Goal: Task Accomplishment & Management: Manage account settings

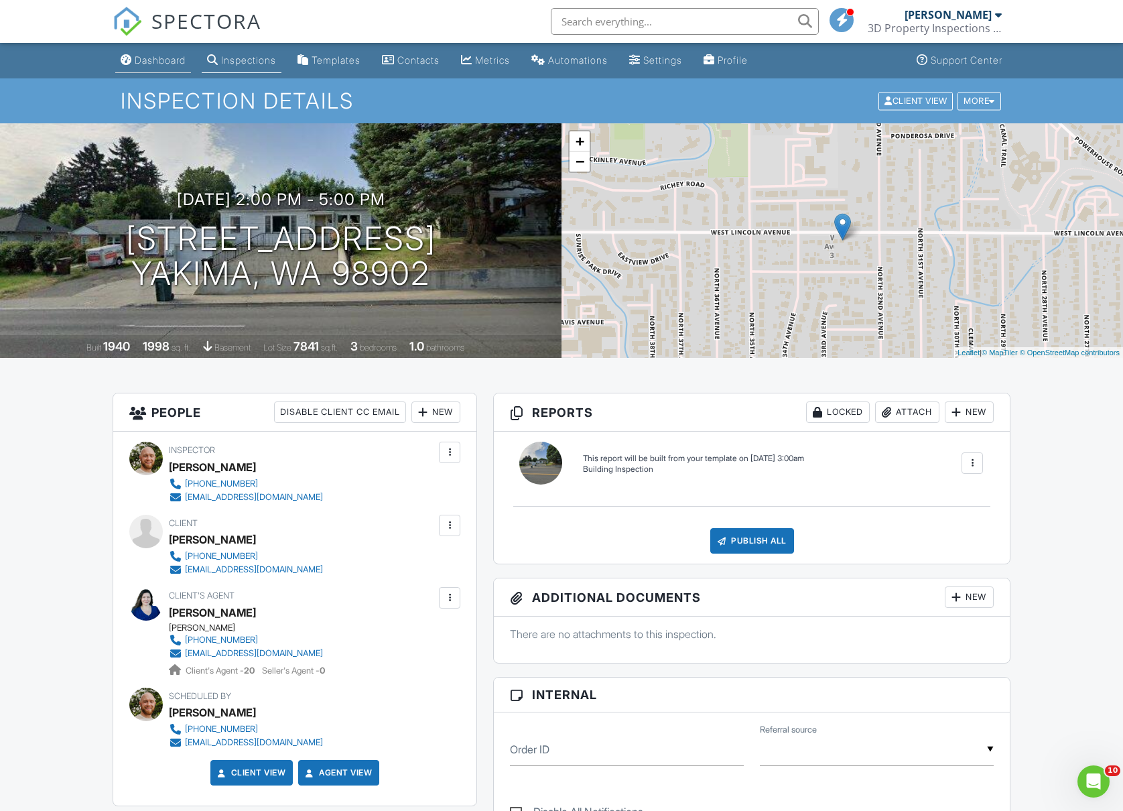
click at [160, 68] on link "Dashboard" at bounding box center [153, 60] width 76 height 25
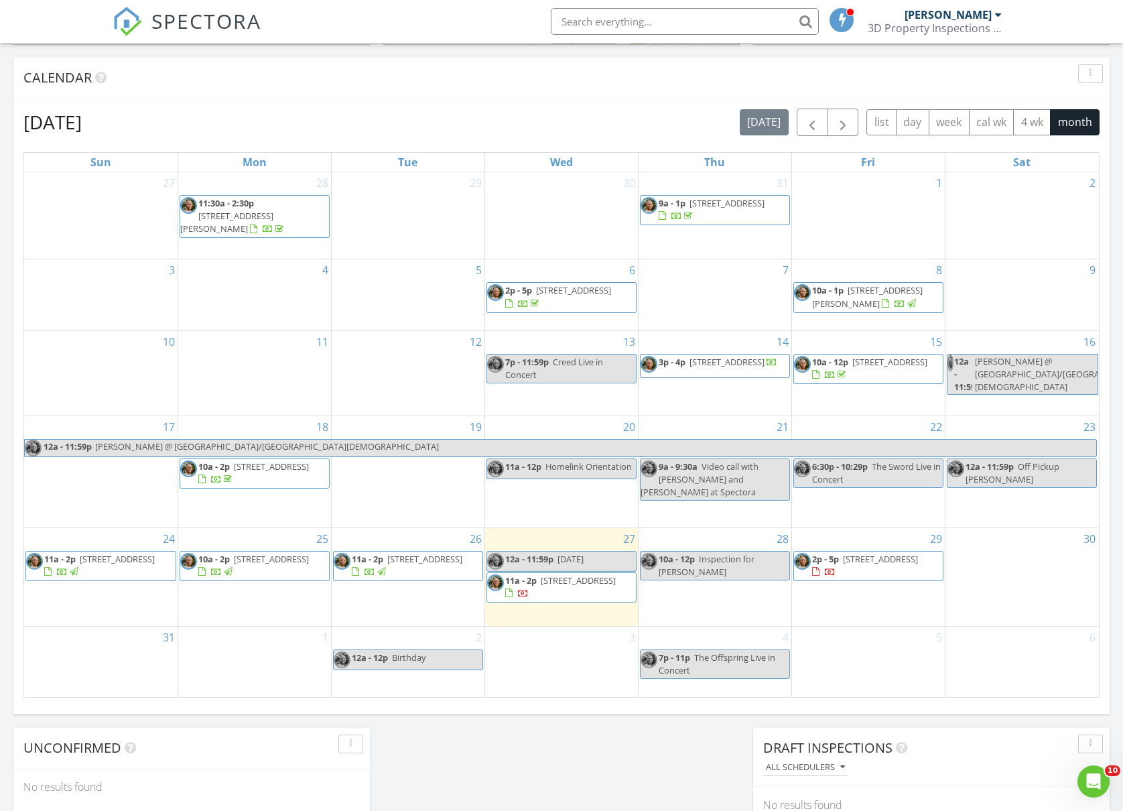
scroll to position [536, 0]
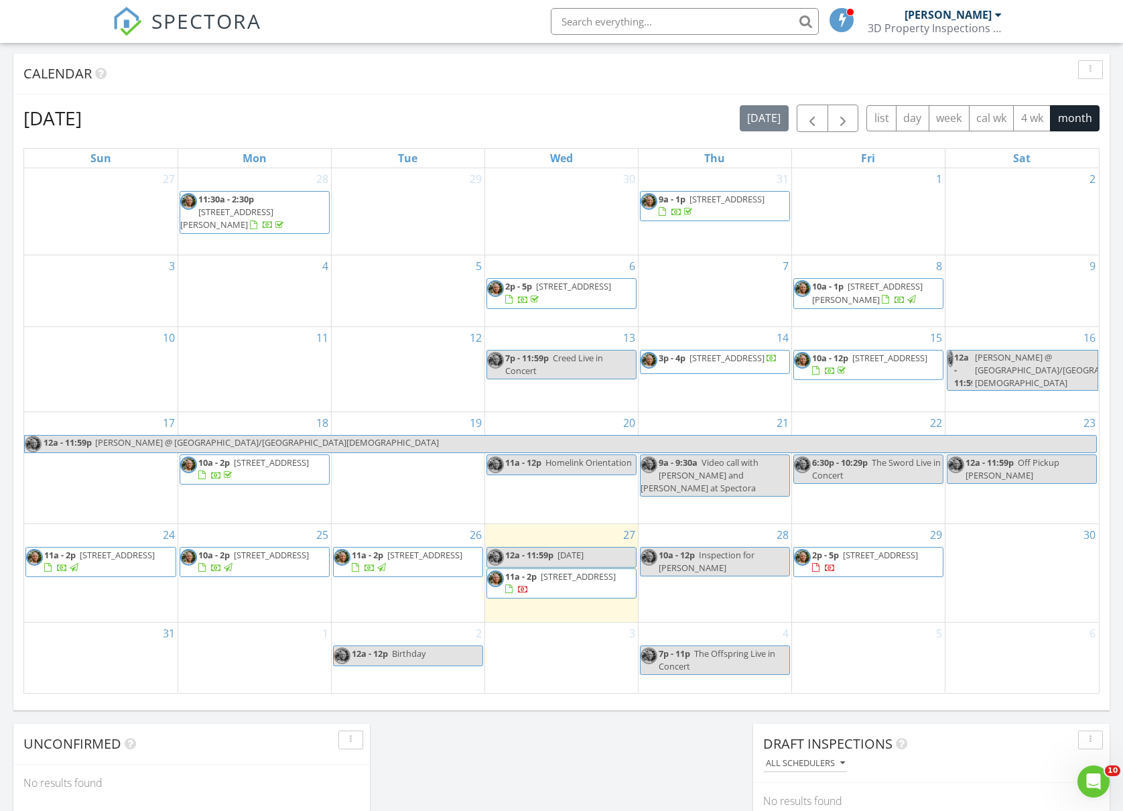
click at [453, 562] on span "11a - 2p 1224 S 24th Ave, Yakima 98902" at bounding box center [408, 562] width 149 height 26
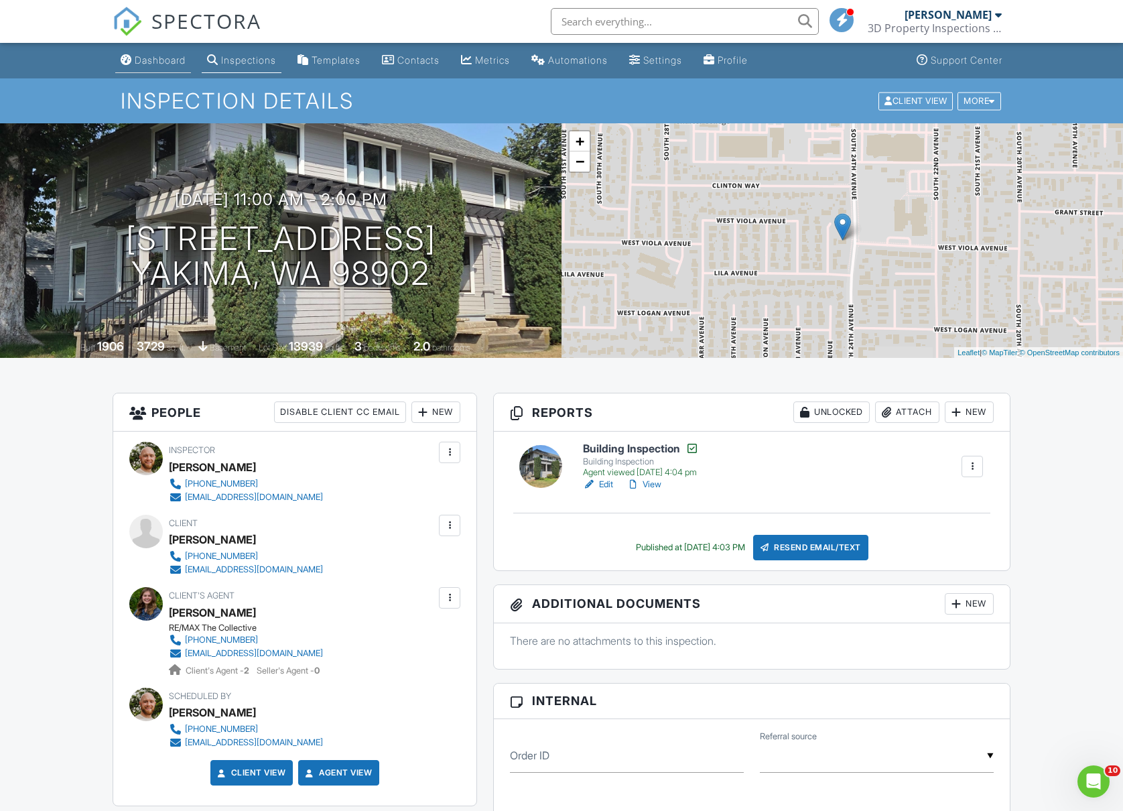
click at [180, 60] on div "Dashboard" at bounding box center [160, 59] width 51 height 11
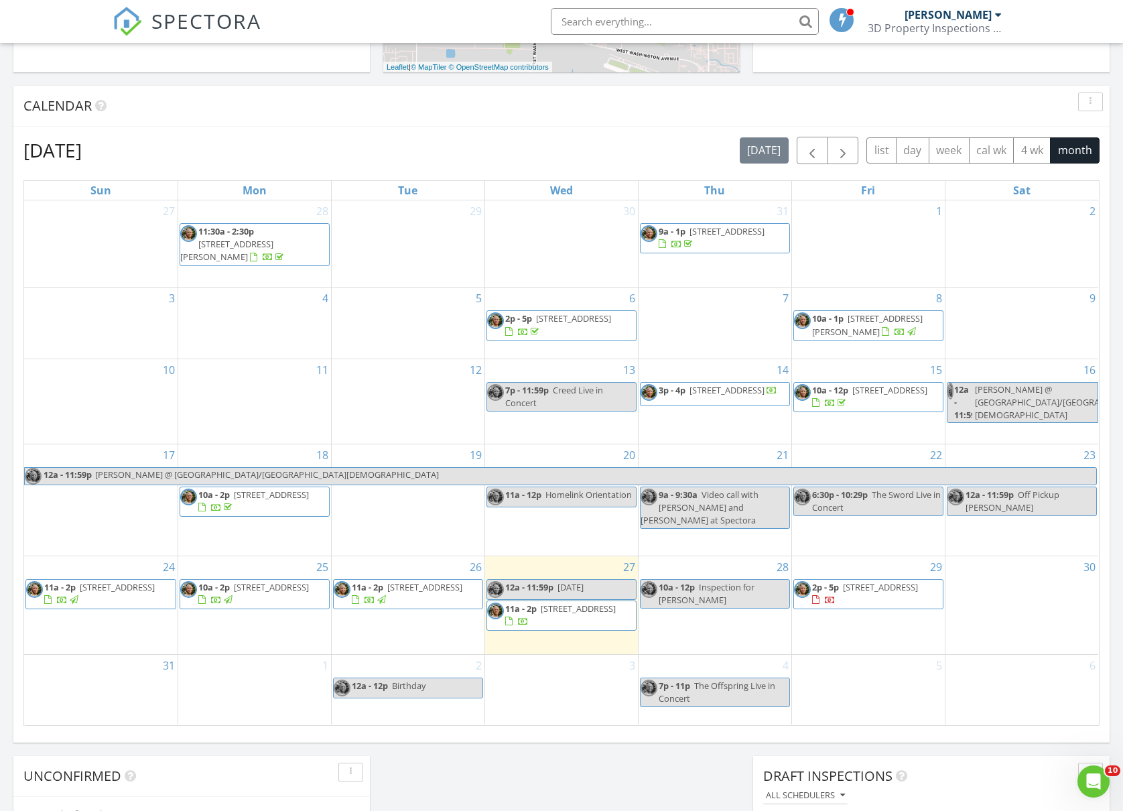
scroll to position [536, 0]
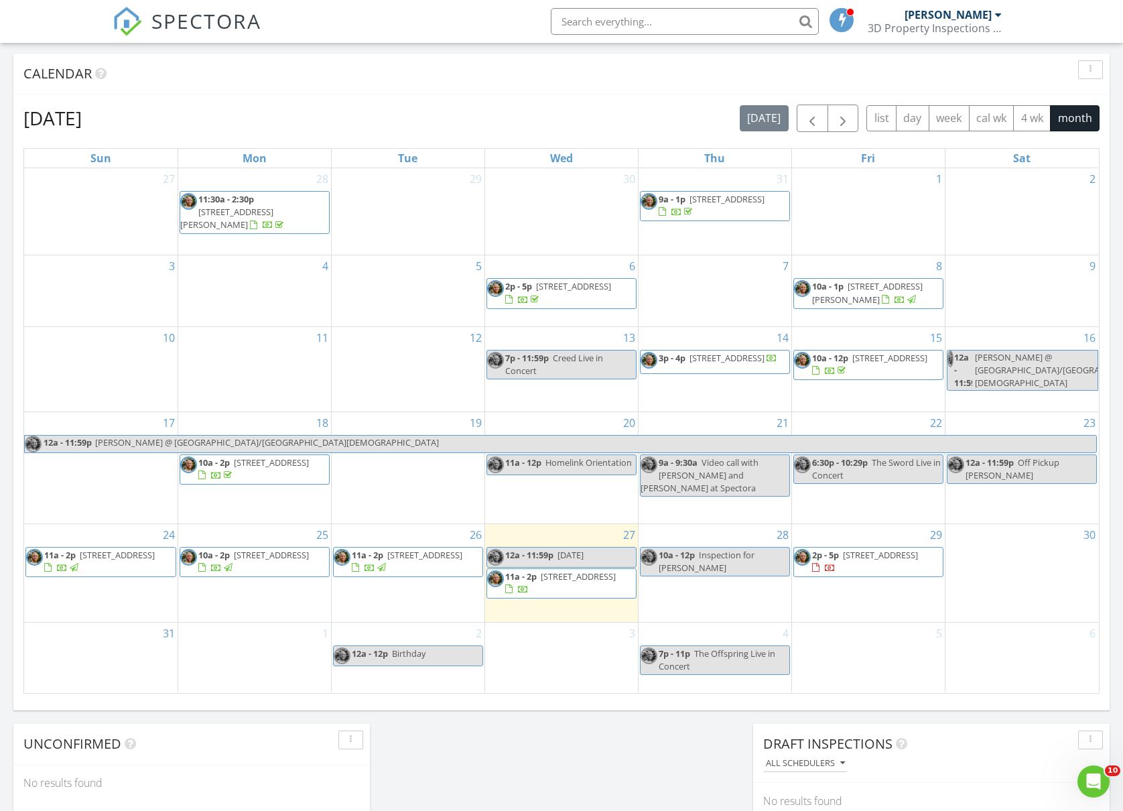
click at [602, 576] on span "11a - 2p [STREET_ADDRESS]" at bounding box center [561, 583] width 149 height 26
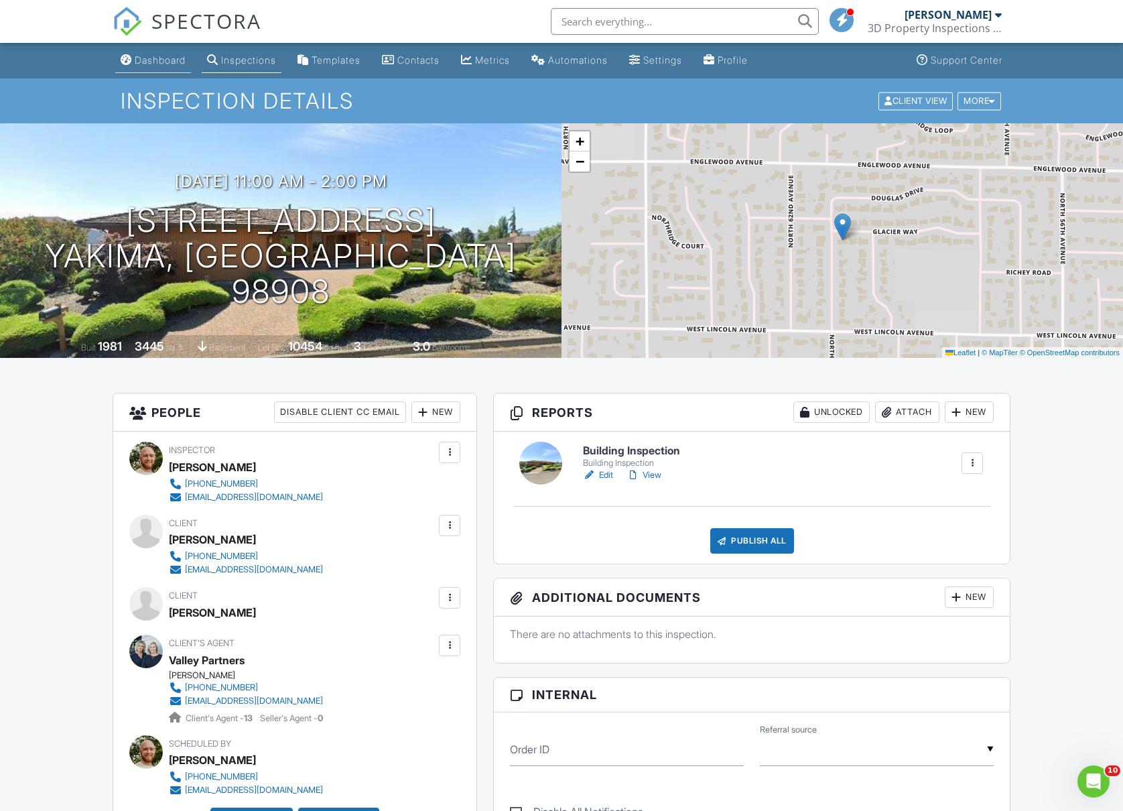
click at [160, 58] on div "Dashboard" at bounding box center [160, 59] width 51 height 11
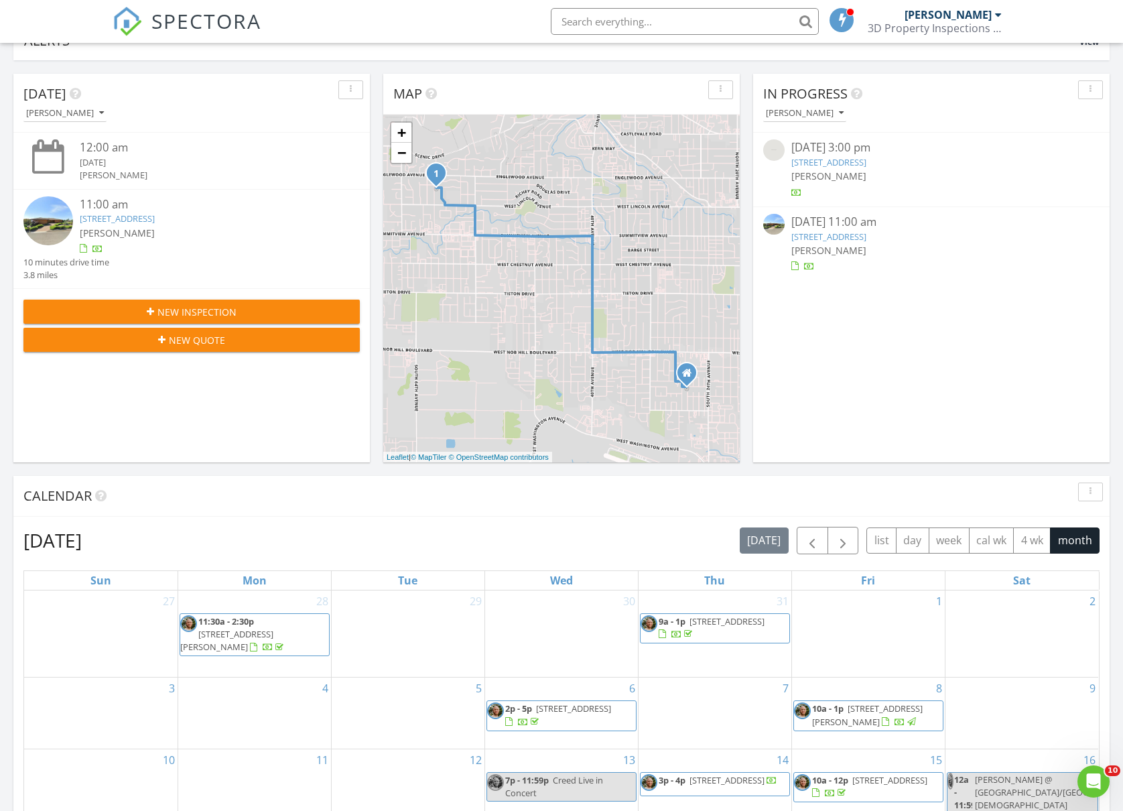
scroll to position [536, 0]
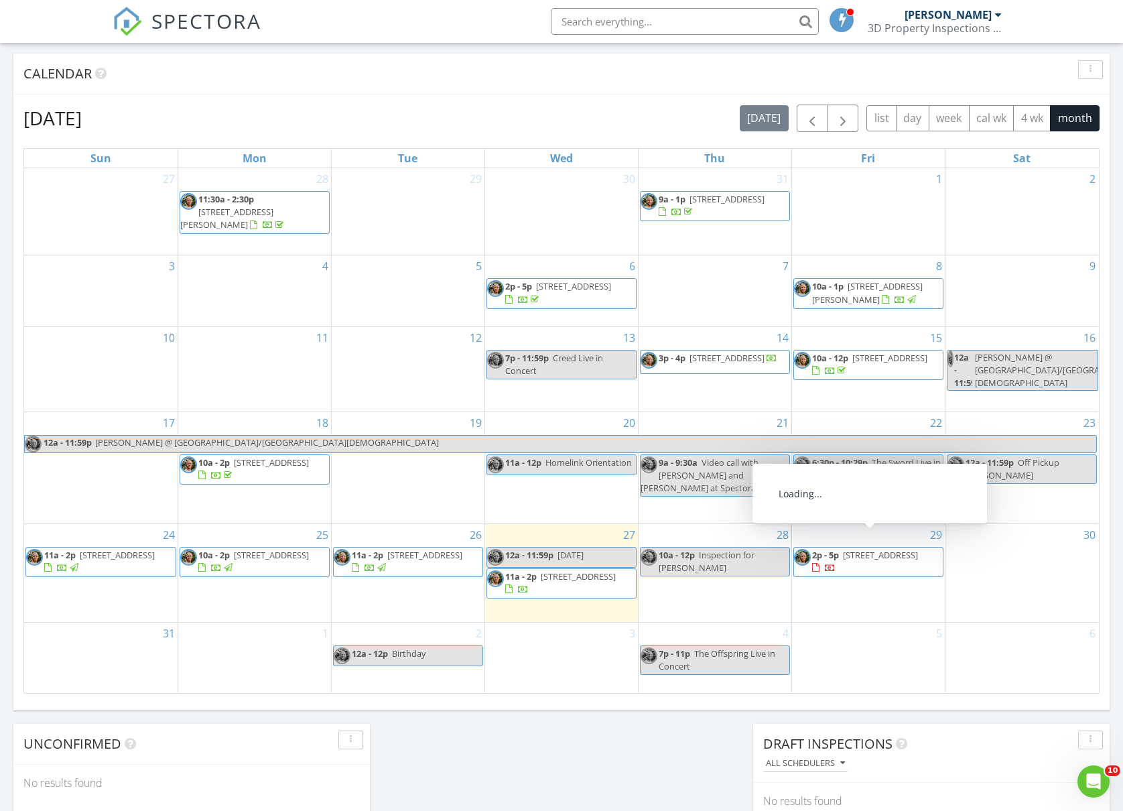
click at [903, 556] on span "2p - 5p 3212 W Lincoln Ave, Yakima 98902" at bounding box center [868, 562] width 149 height 26
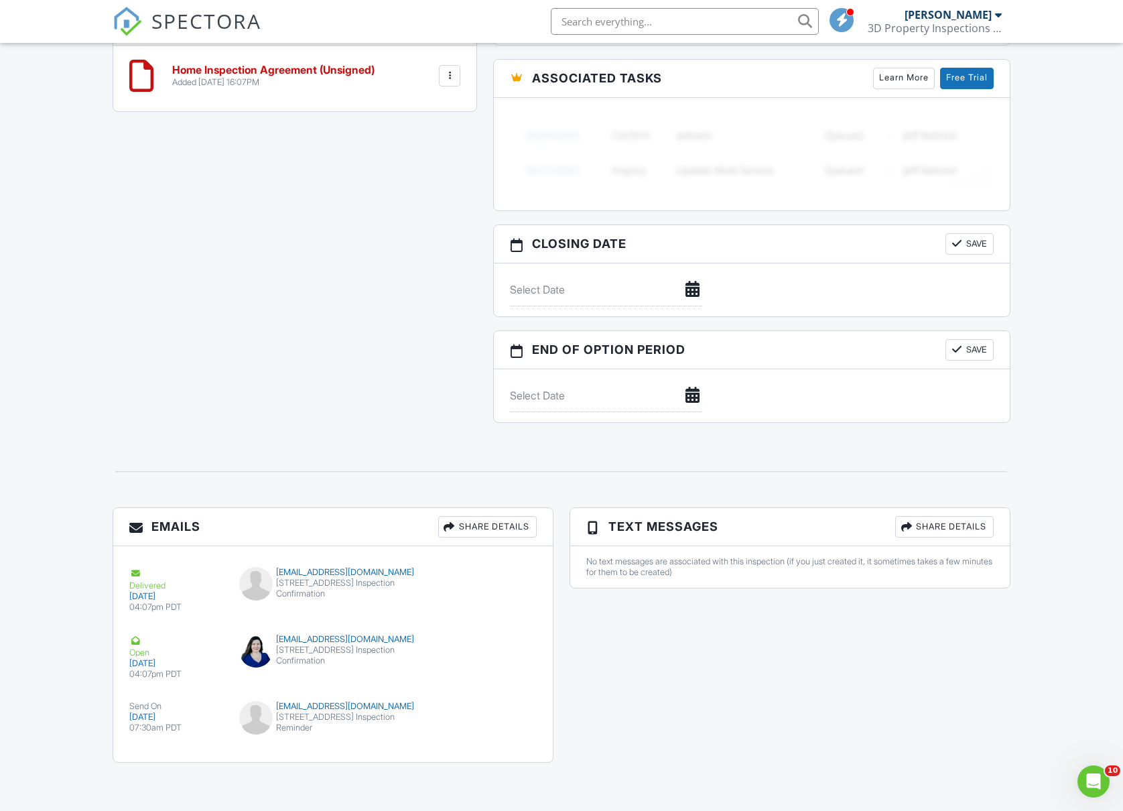
scroll to position [1073, 0]
